Goal: Information Seeking & Learning: Learn about a topic

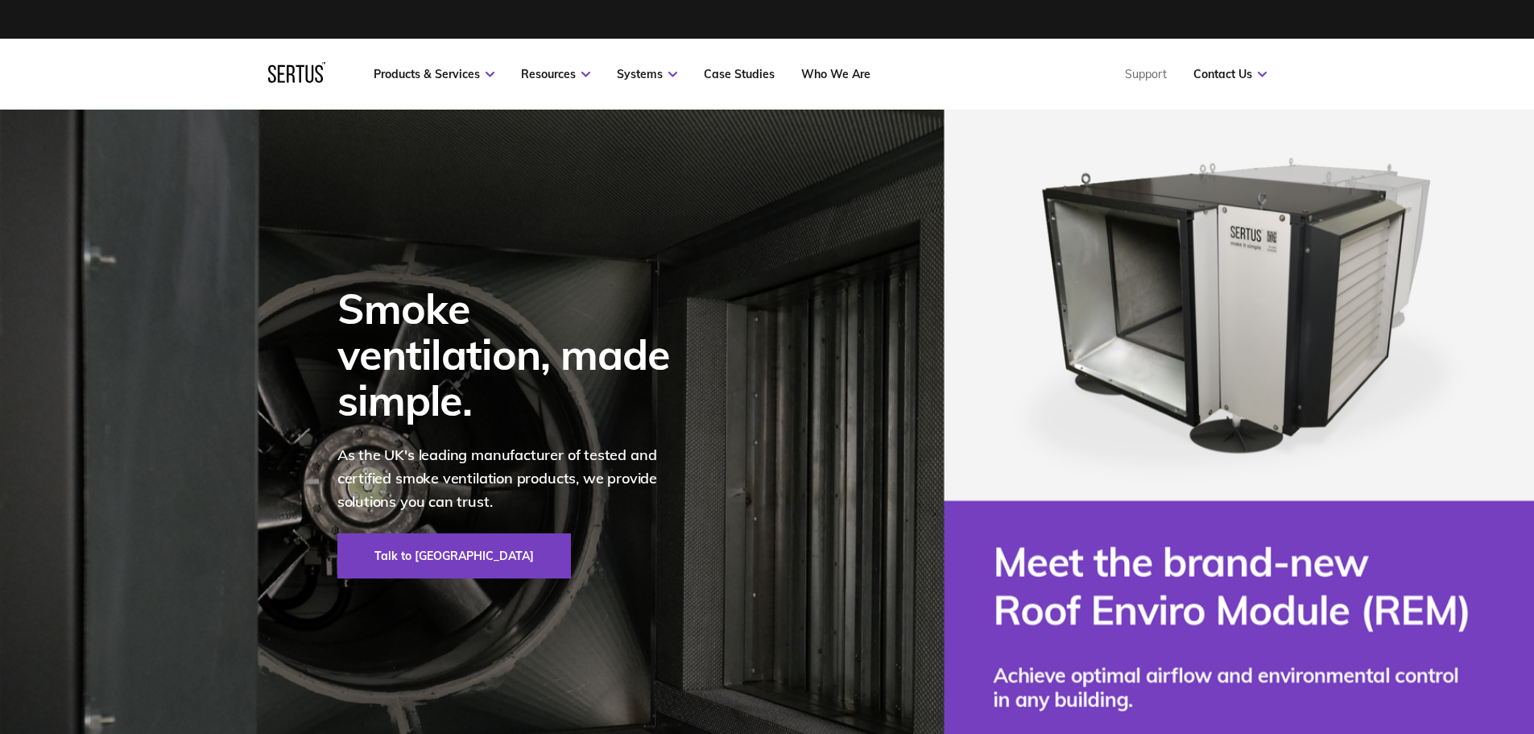
click at [732, 66] on nav "Products & Services Resources Systems Case Studies Who We Are Support Contact U…" at bounding box center [767, 74] width 999 height 71
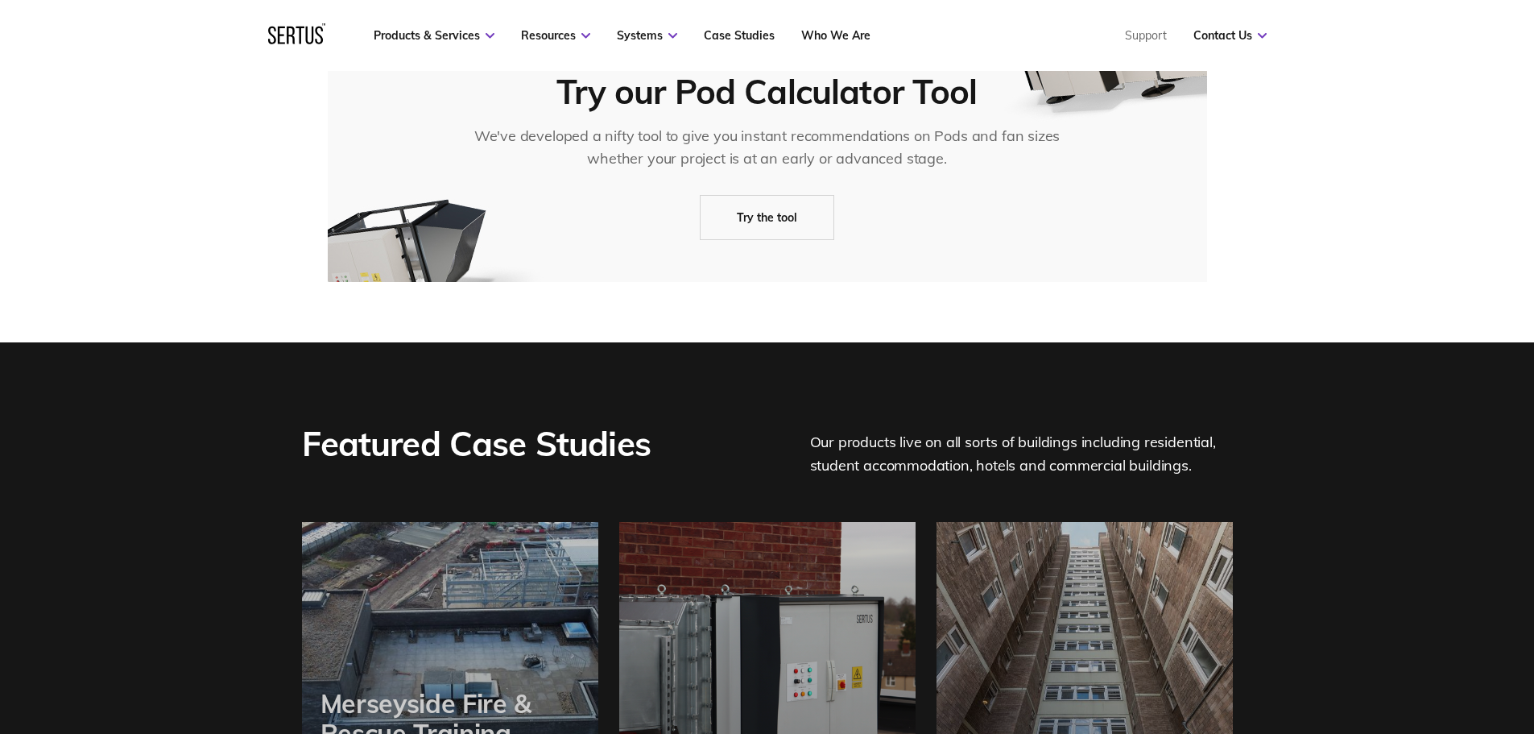
scroll to position [3543, 0]
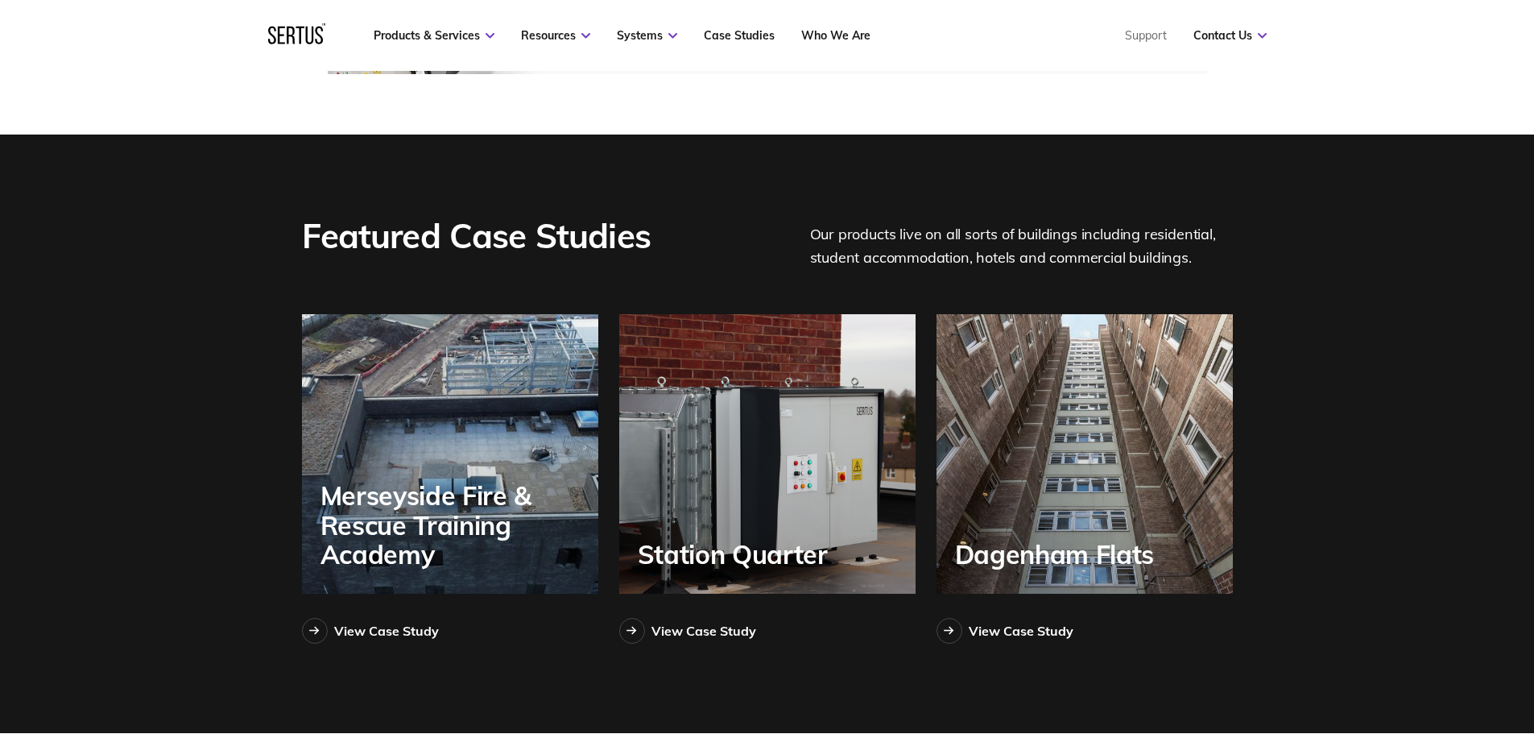
click at [502, 384] on div "Merseyside Fire & Rescue Training Academy" at bounding box center [450, 453] width 296 height 279
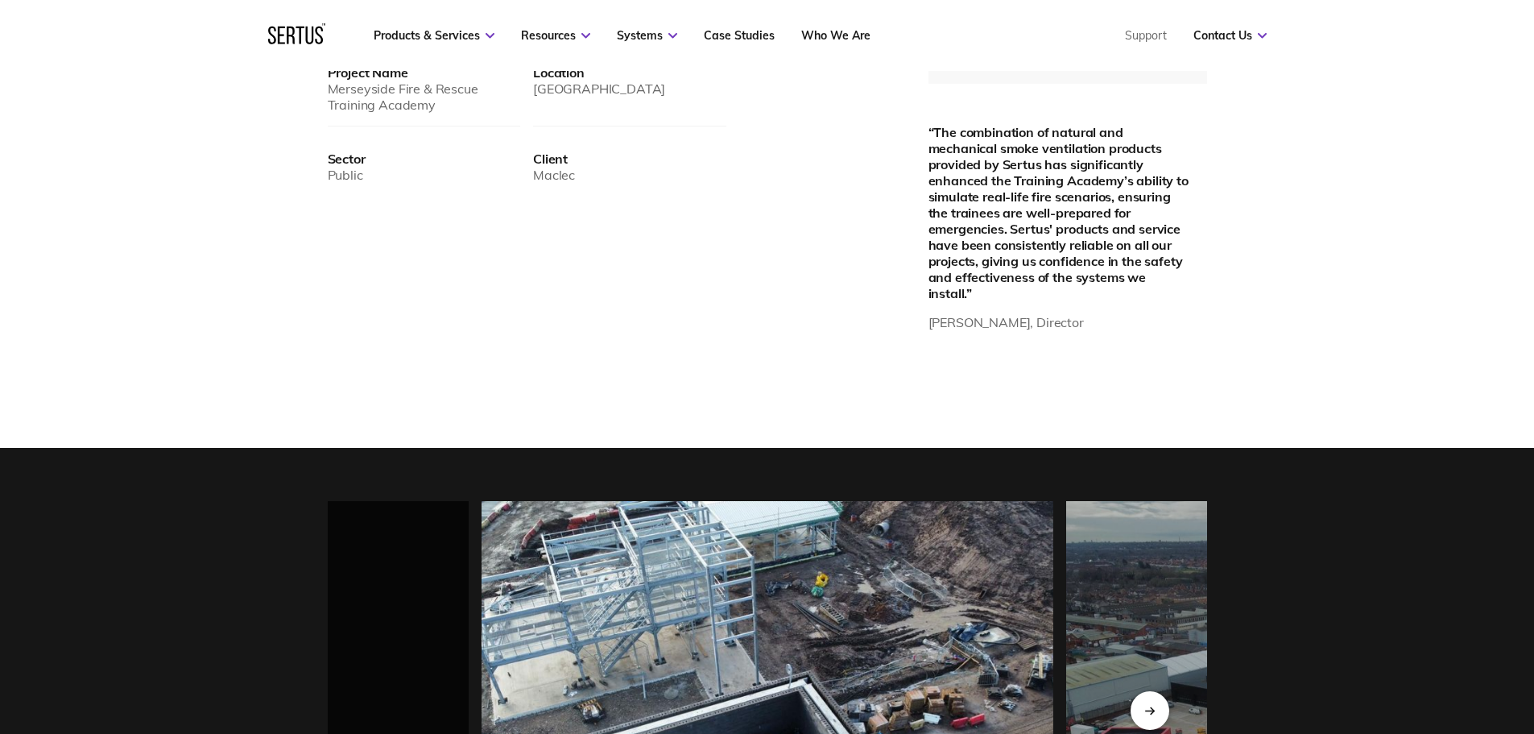
scroll to position [1450, 0]
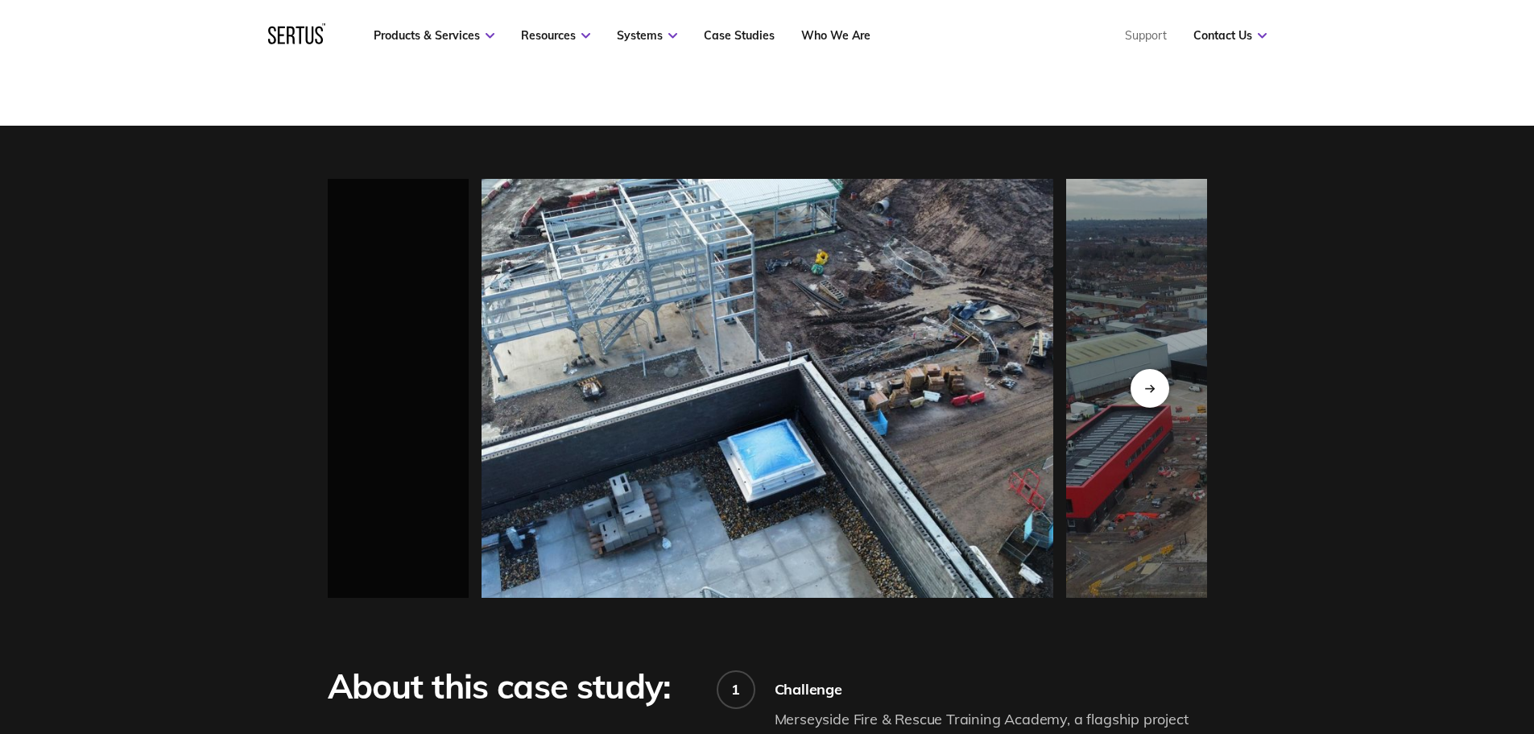
click at [503, 398] on img at bounding box center [768, 388] width 572 height 419
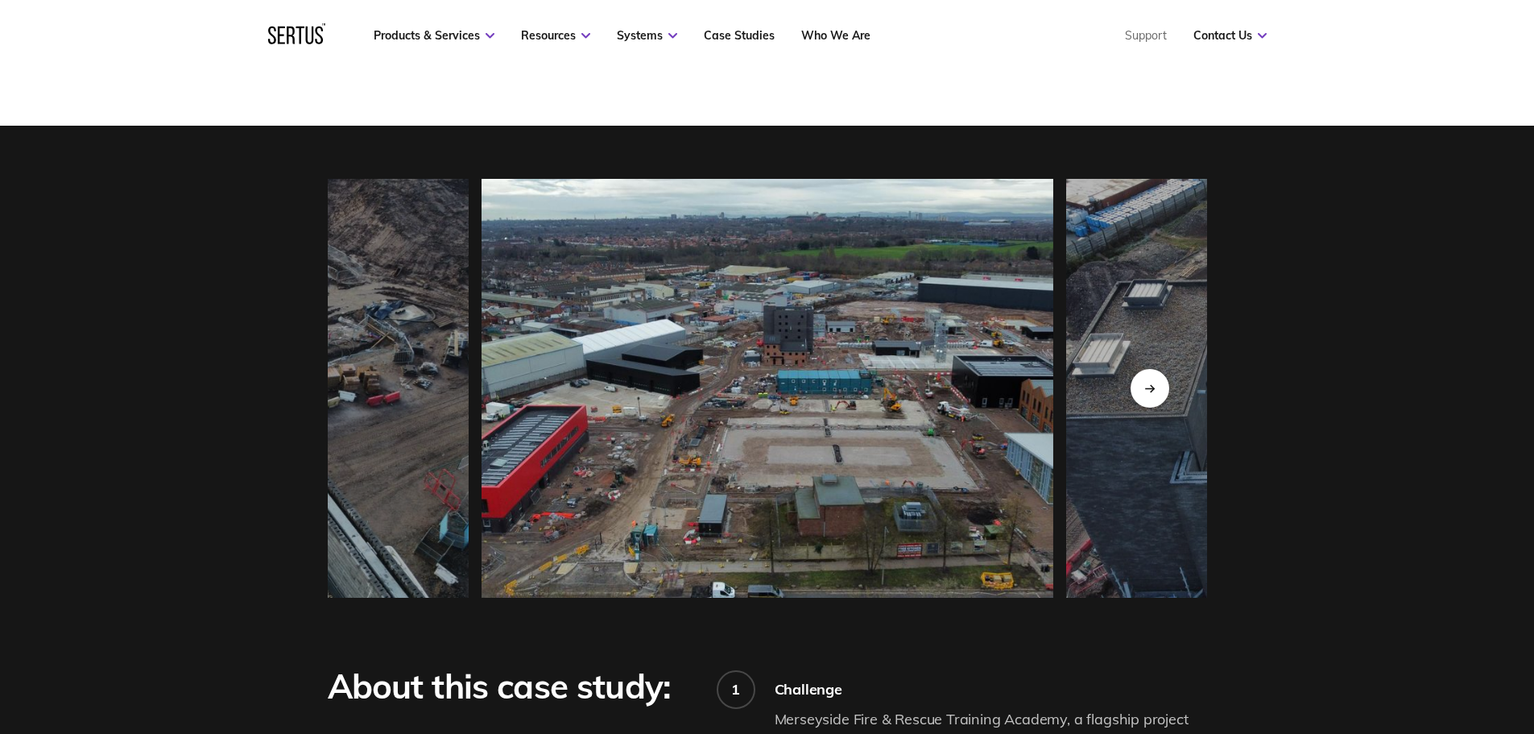
click at [535, 403] on img at bounding box center [768, 388] width 572 height 419
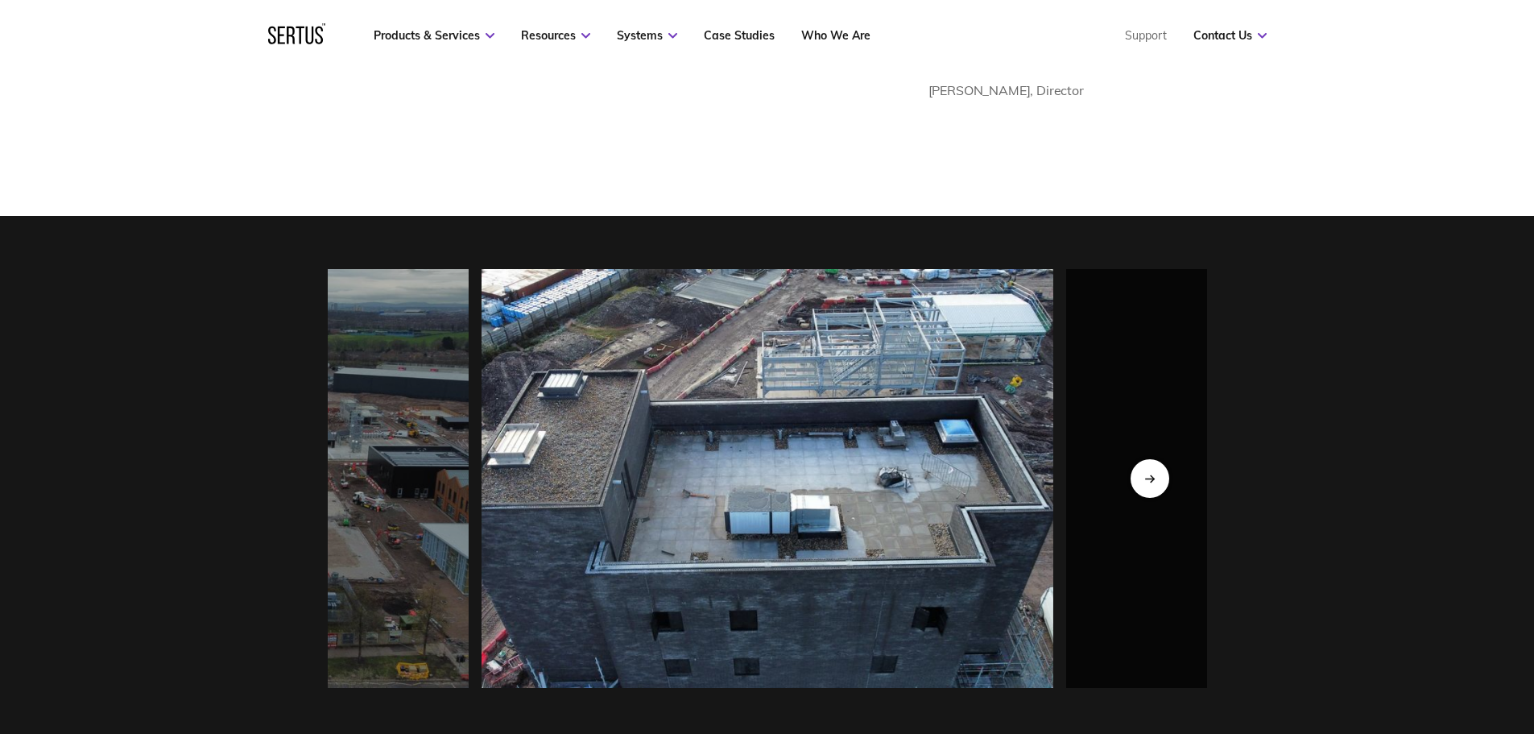
scroll to position [1208, 0]
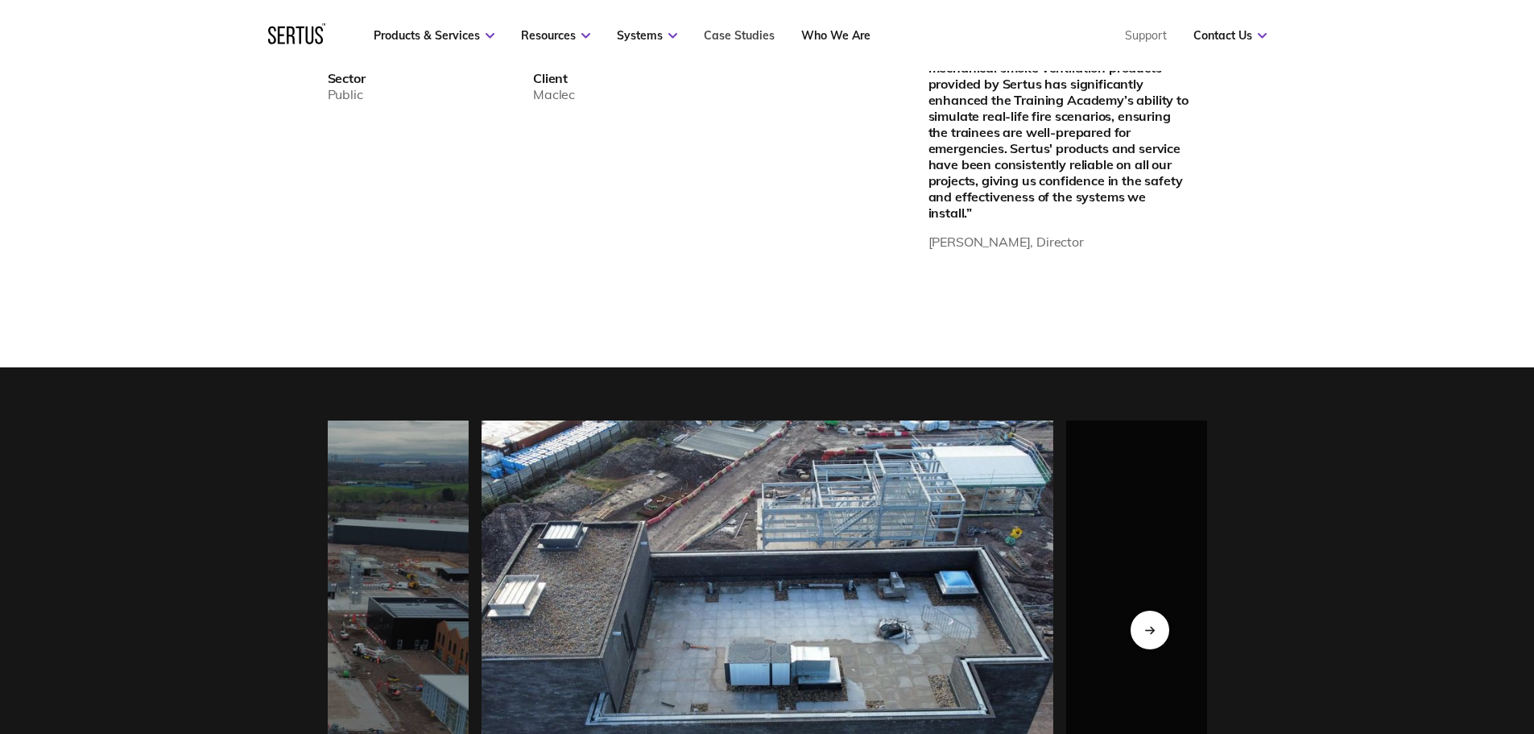
click at [753, 42] on link "Case Studies" at bounding box center [739, 35] width 71 height 14
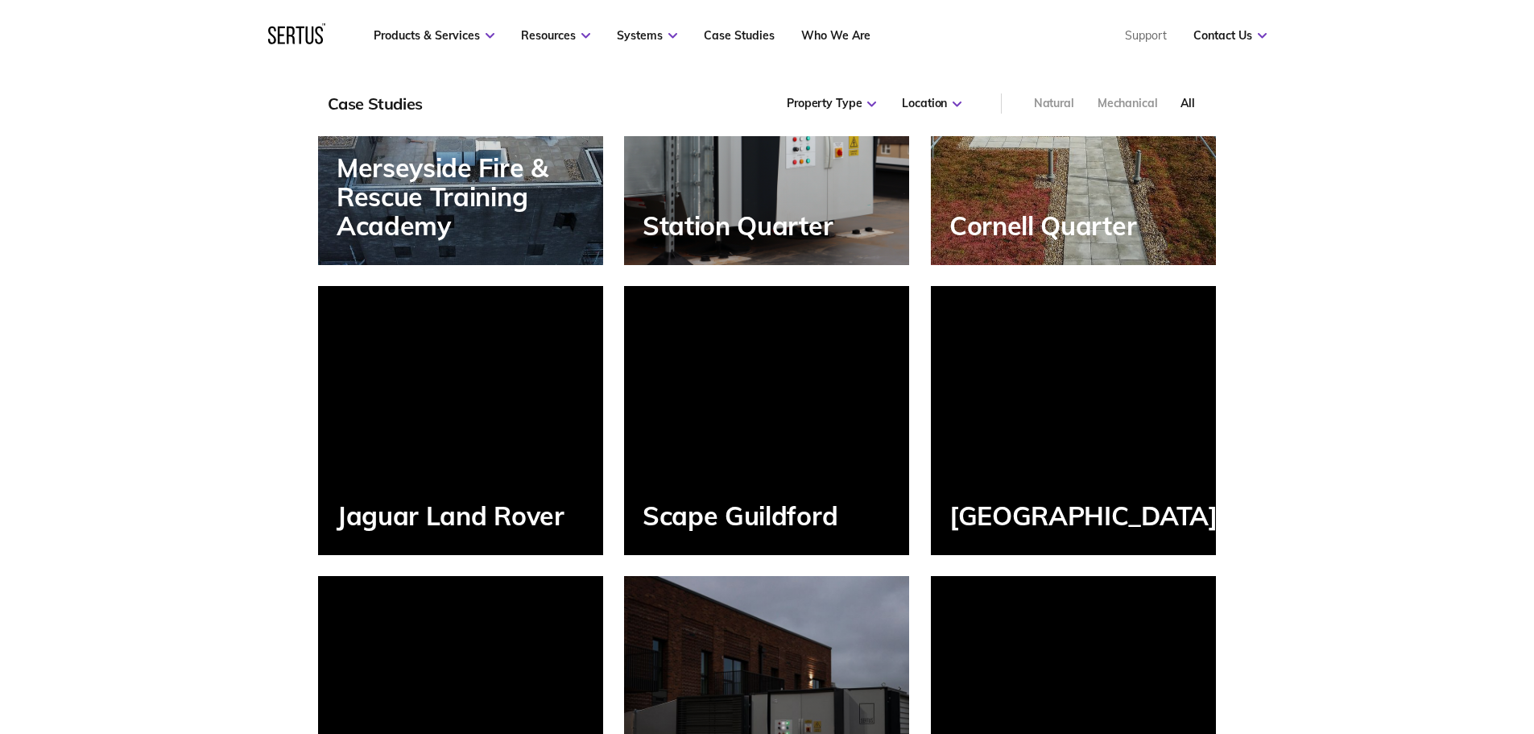
scroll to position [1398, 0]
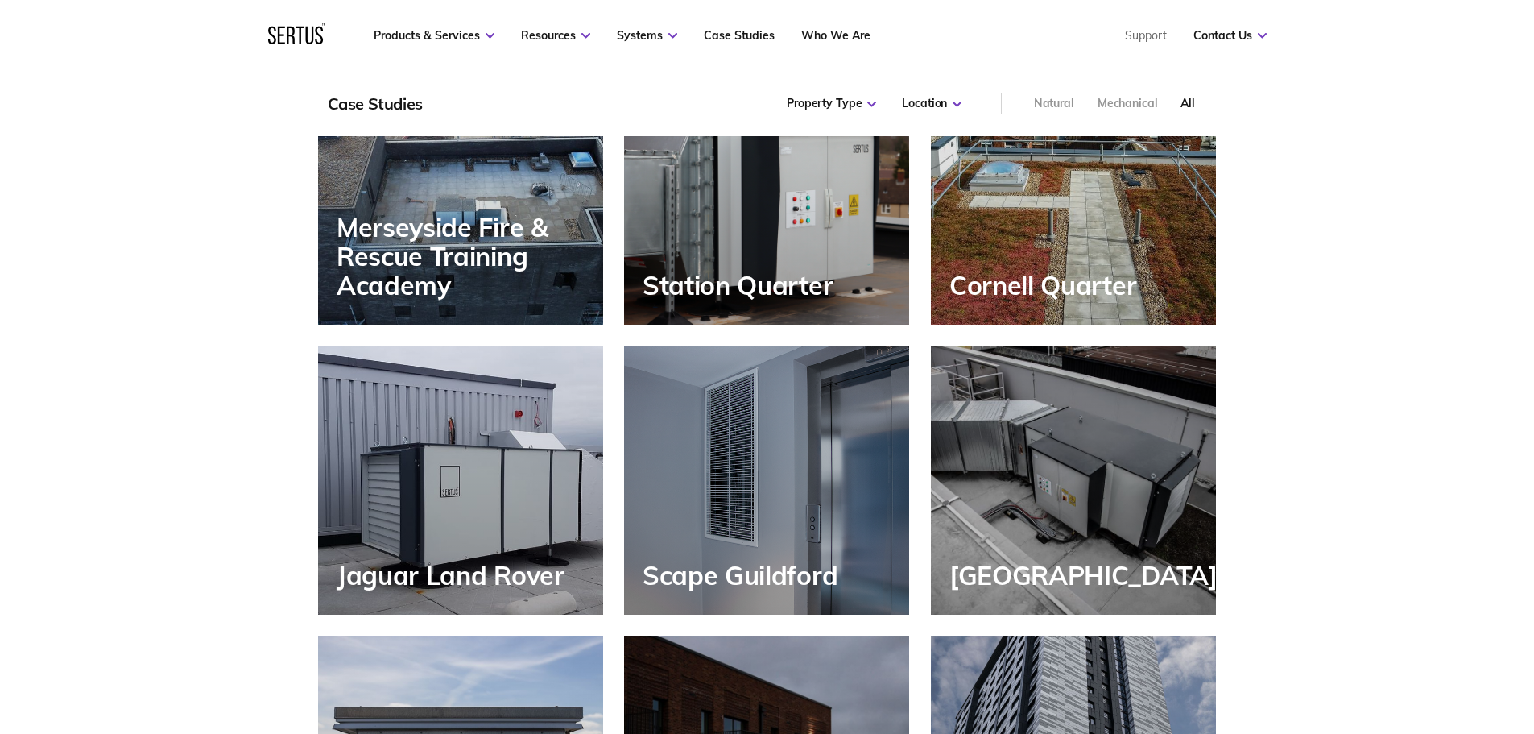
click at [780, 453] on div "Scape Guildford" at bounding box center [766, 479] width 285 height 269
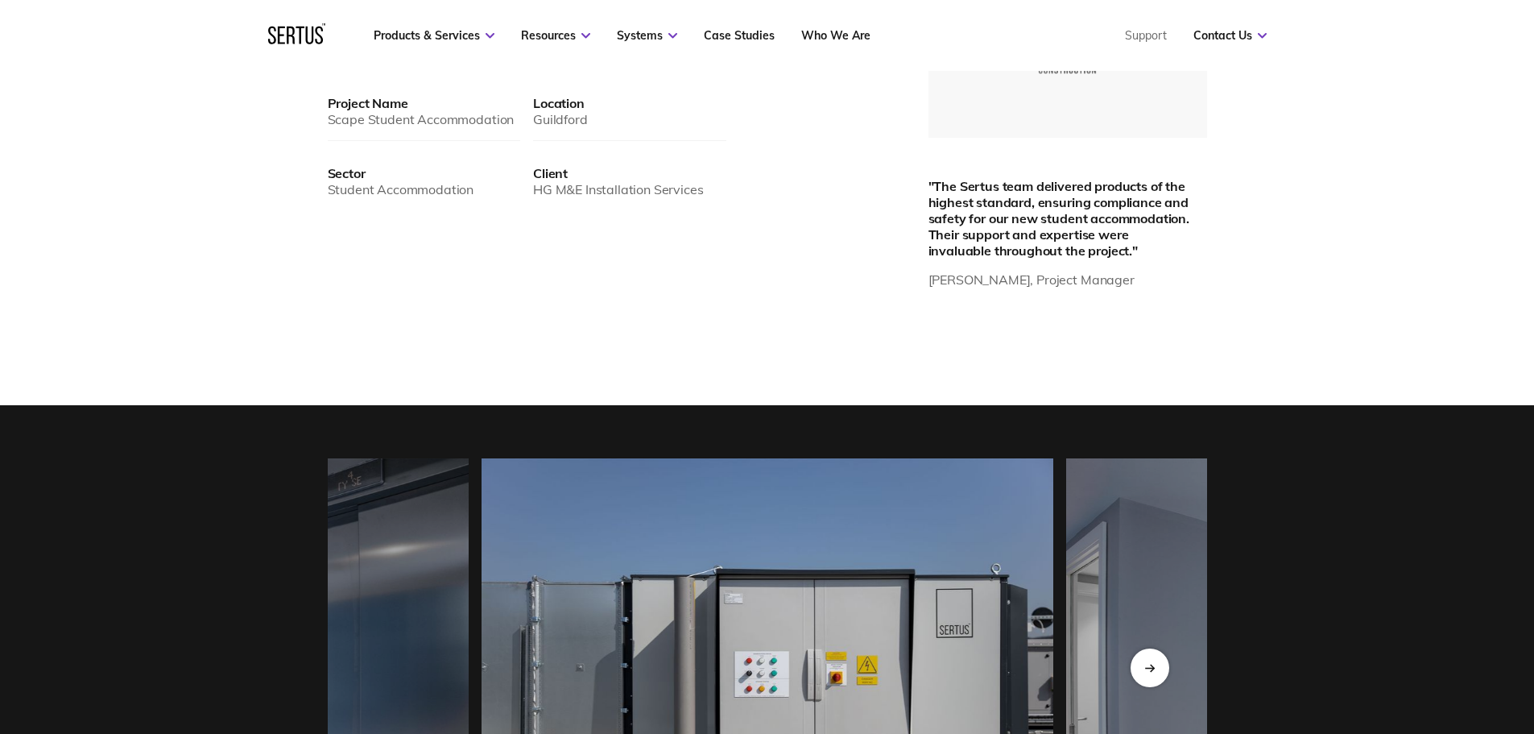
scroll to position [1611, 0]
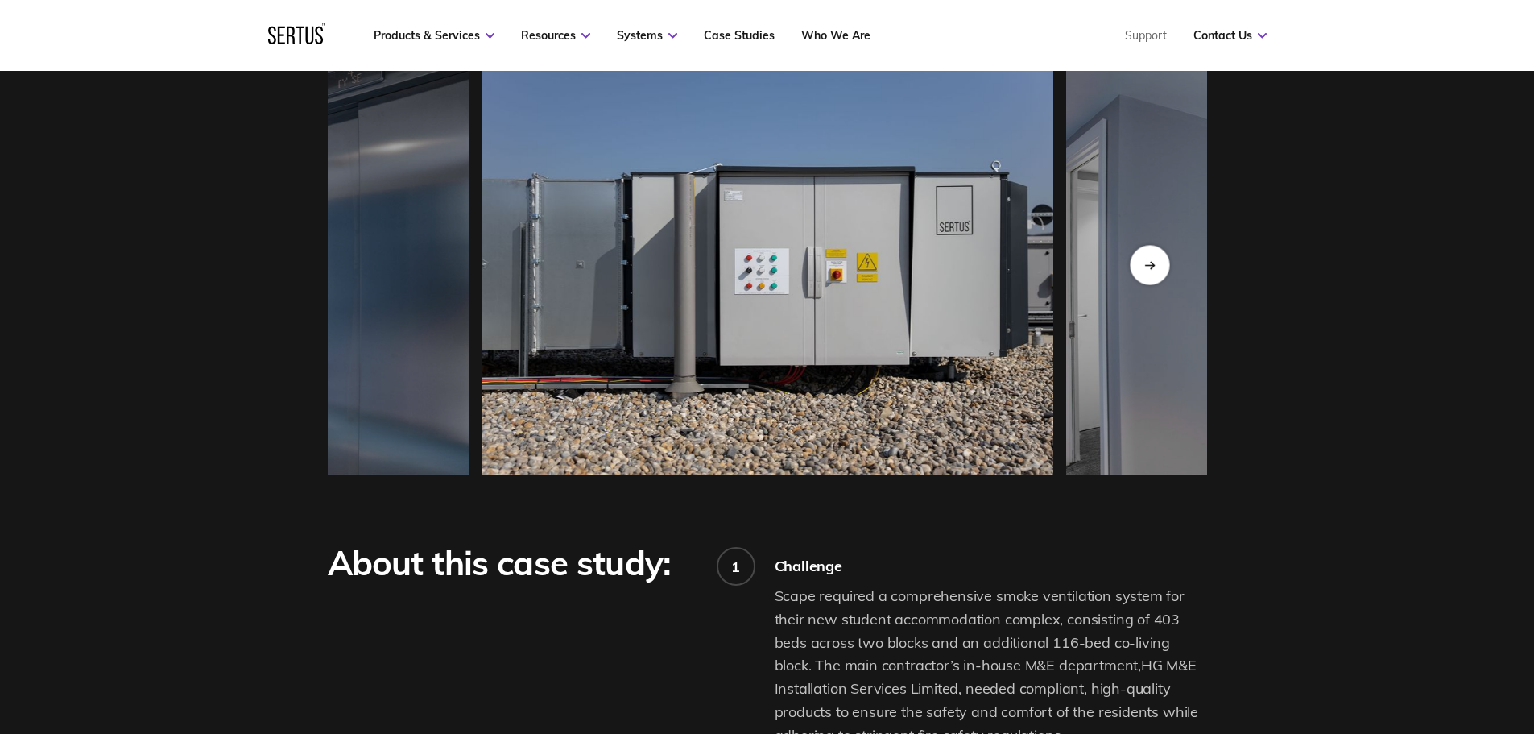
click at [1154, 266] on icon "Next slide" at bounding box center [1149, 264] width 10 height 9
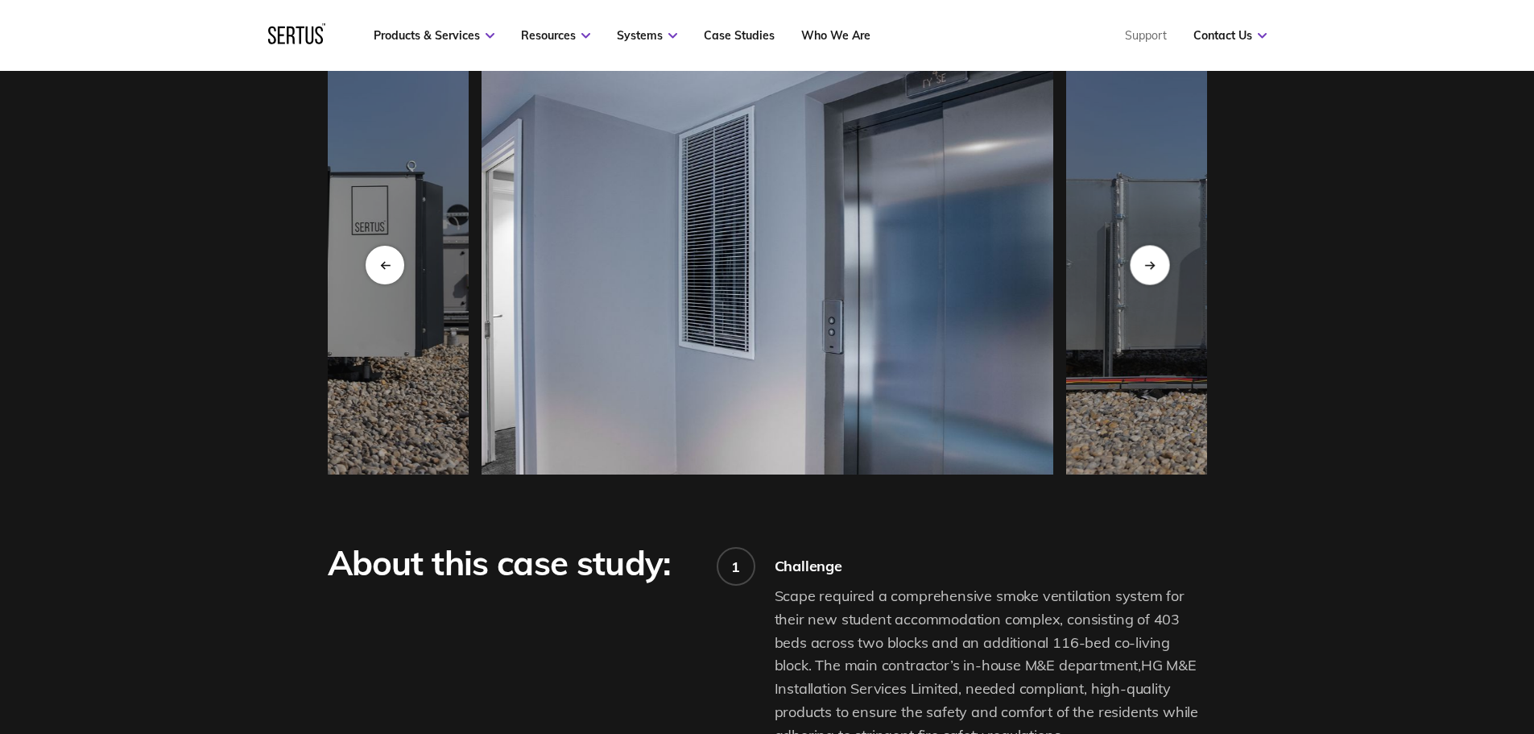
click at [1154, 266] on icon "Next slide" at bounding box center [1149, 264] width 10 height 9
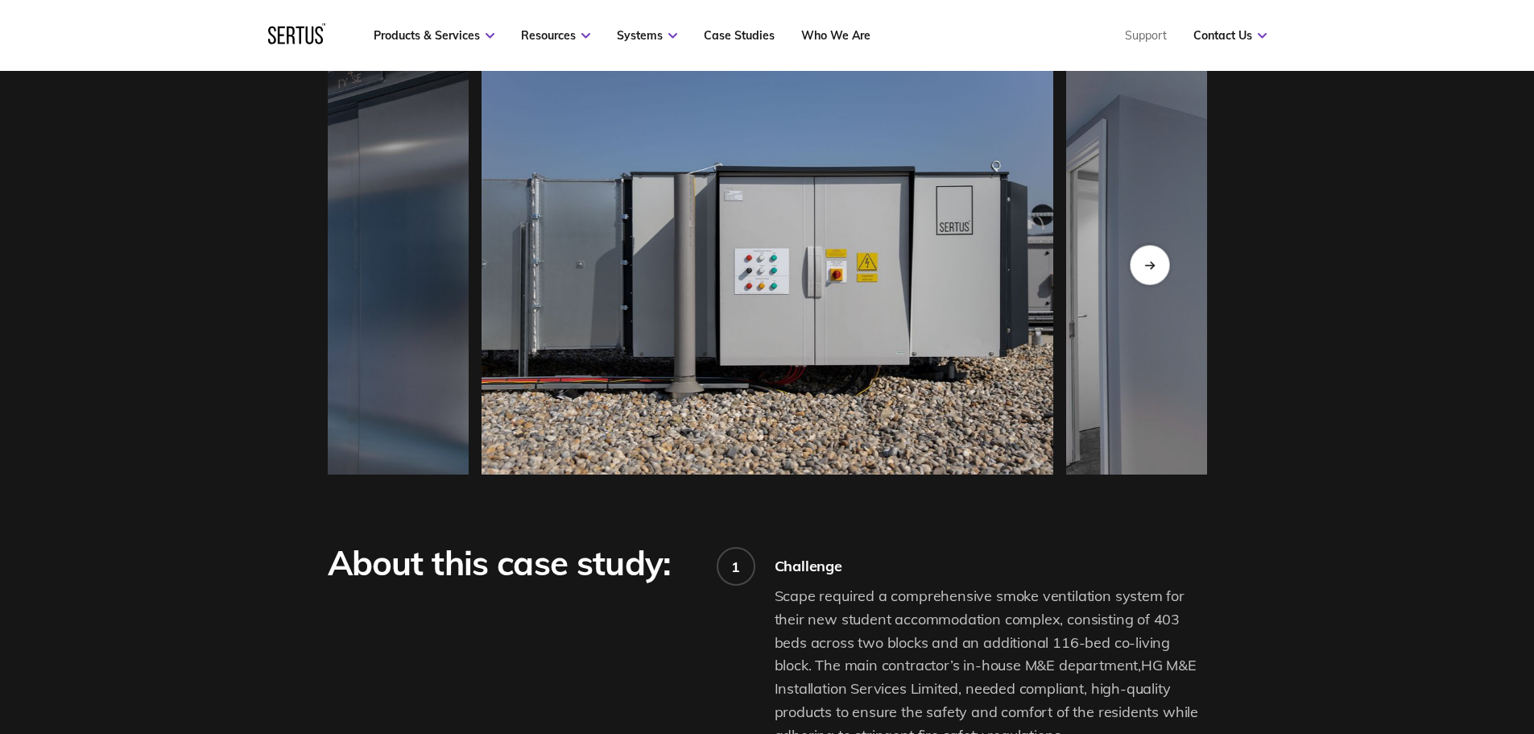
click at [1154, 266] on icon "Next slide" at bounding box center [1149, 264] width 10 height 9
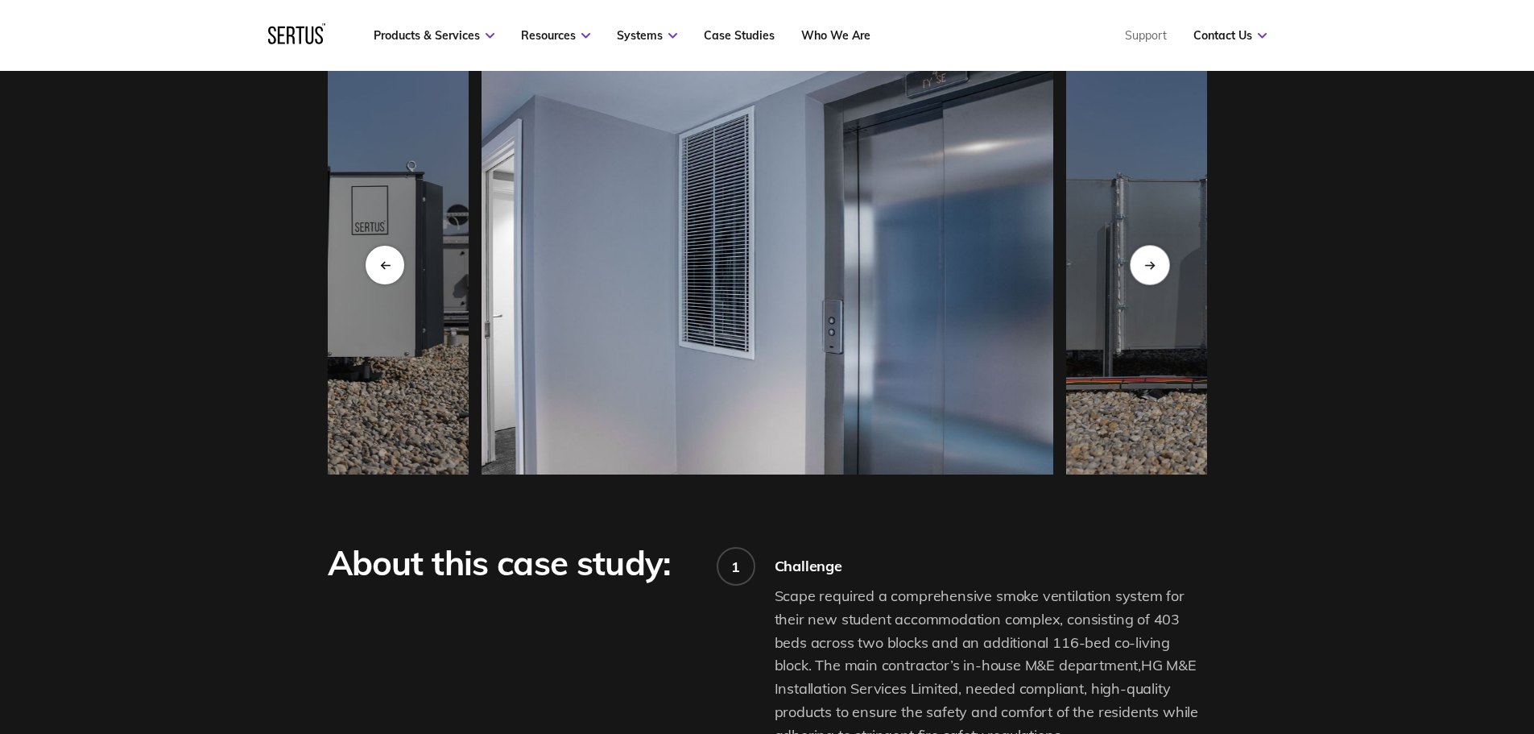
click at [1154, 266] on icon "Next slide" at bounding box center [1149, 264] width 10 height 9
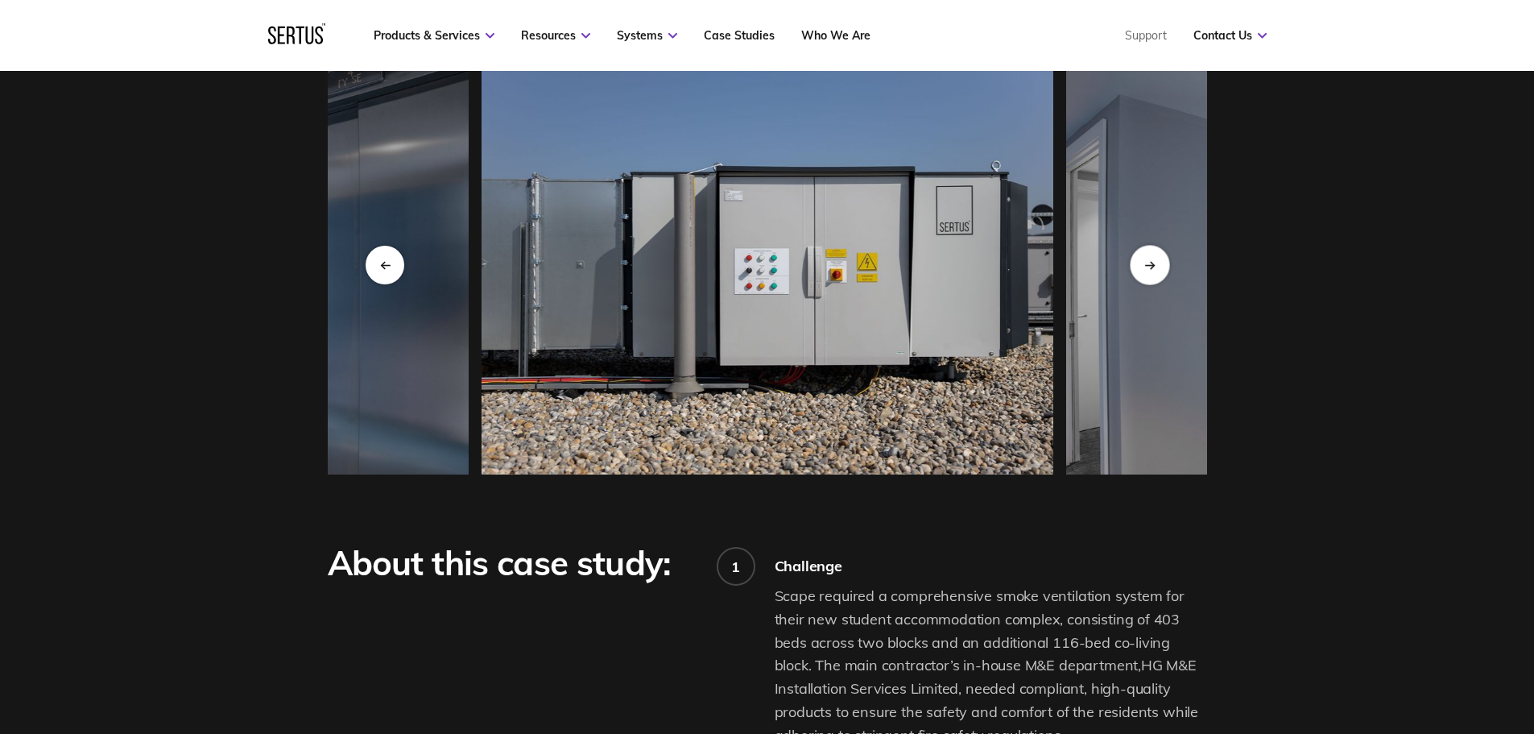
click at [1154, 266] on icon "Next slide" at bounding box center [1149, 264] width 10 height 9
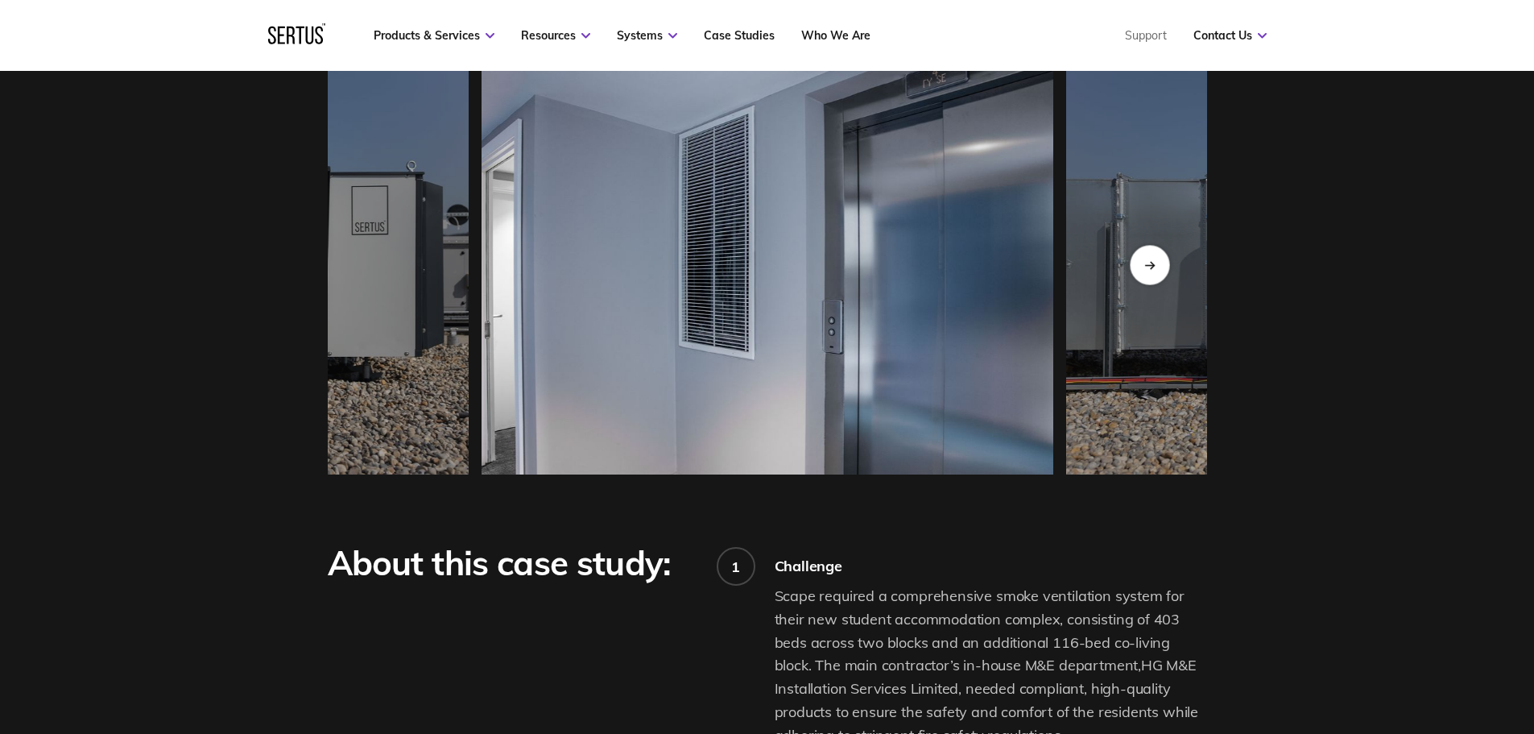
click at [1154, 266] on icon "Next slide" at bounding box center [1149, 264] width 10 height 9
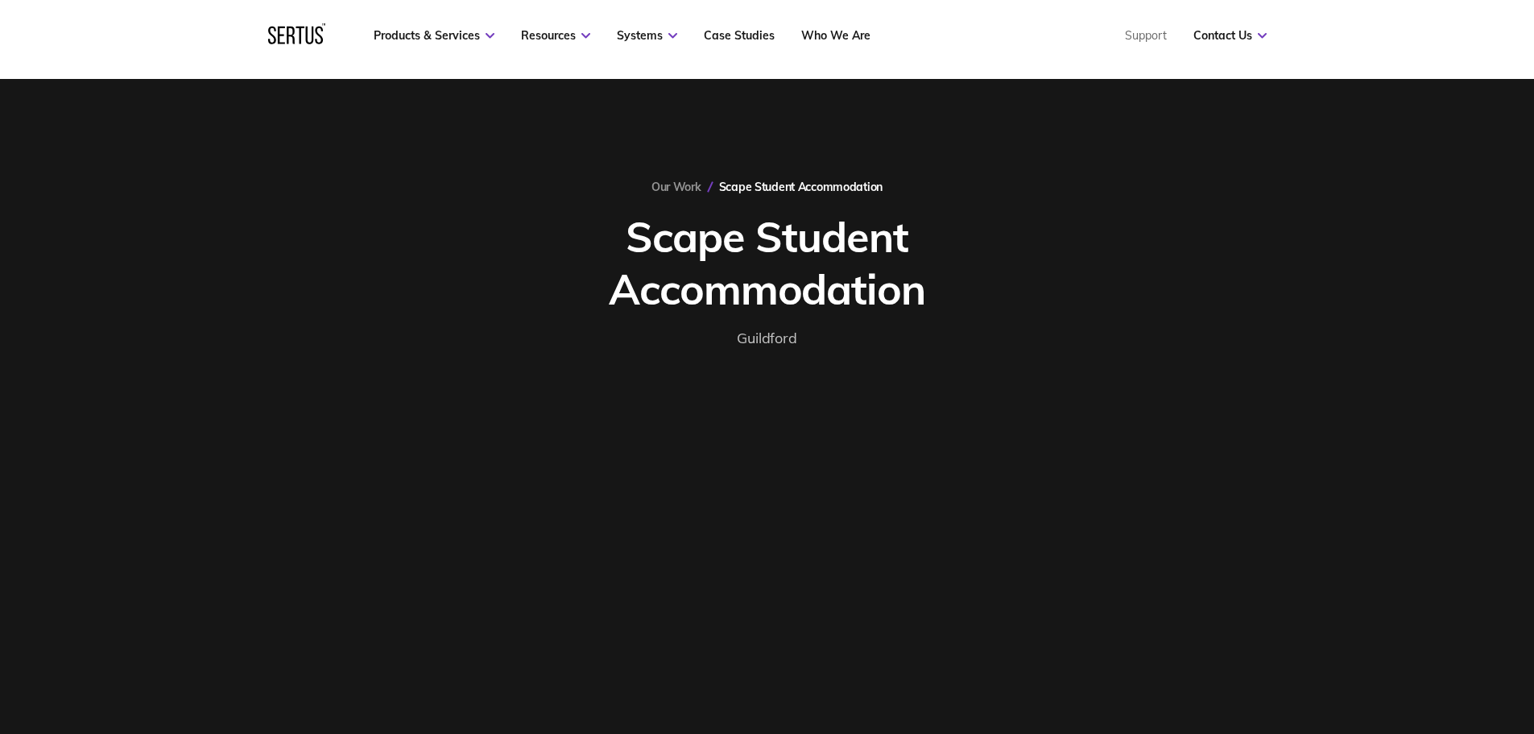
scroll to position [0, 0]
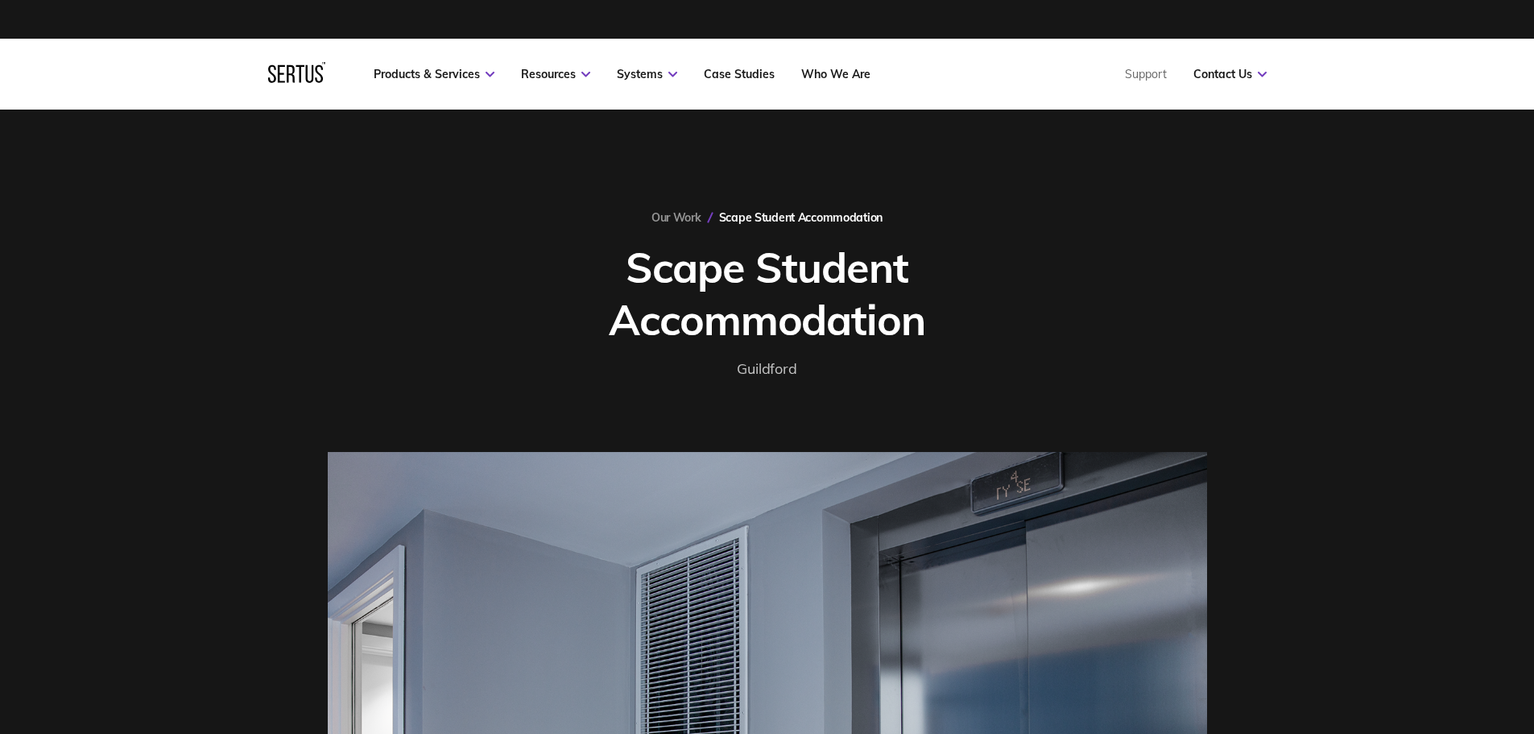
click at [673, 209] on div "Our Work Scape Student Accommodation Scape Student Accommodation [GEOGRAPHIC_DA…" at bounding box center [767, 473] width 1534 height 726
click at [676, 215] on link "Our Work" at bounding box center [677, 217] width 50 height 14
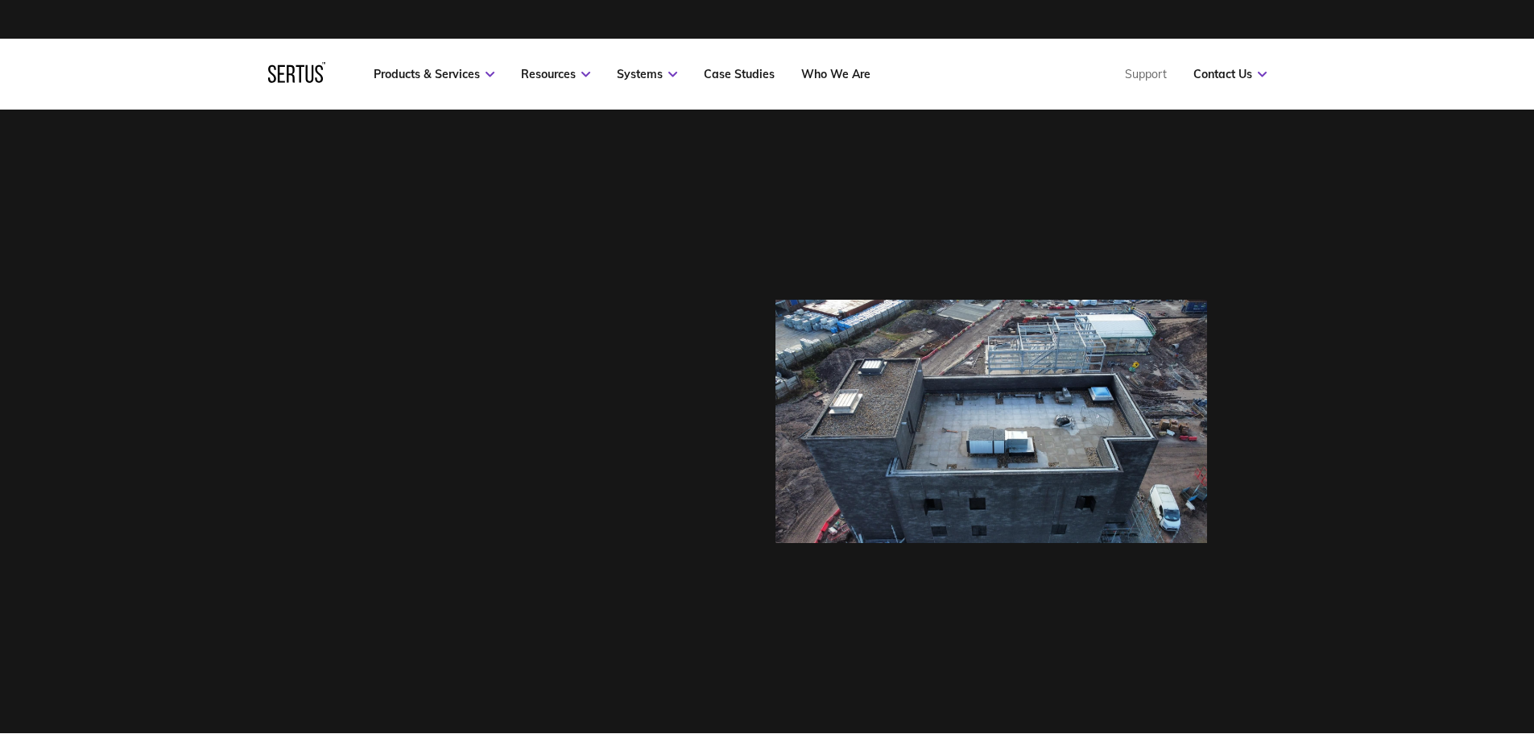
scroll to position [1164, 923]
